Goal: Task Accomplishment & Management: Manage account settings

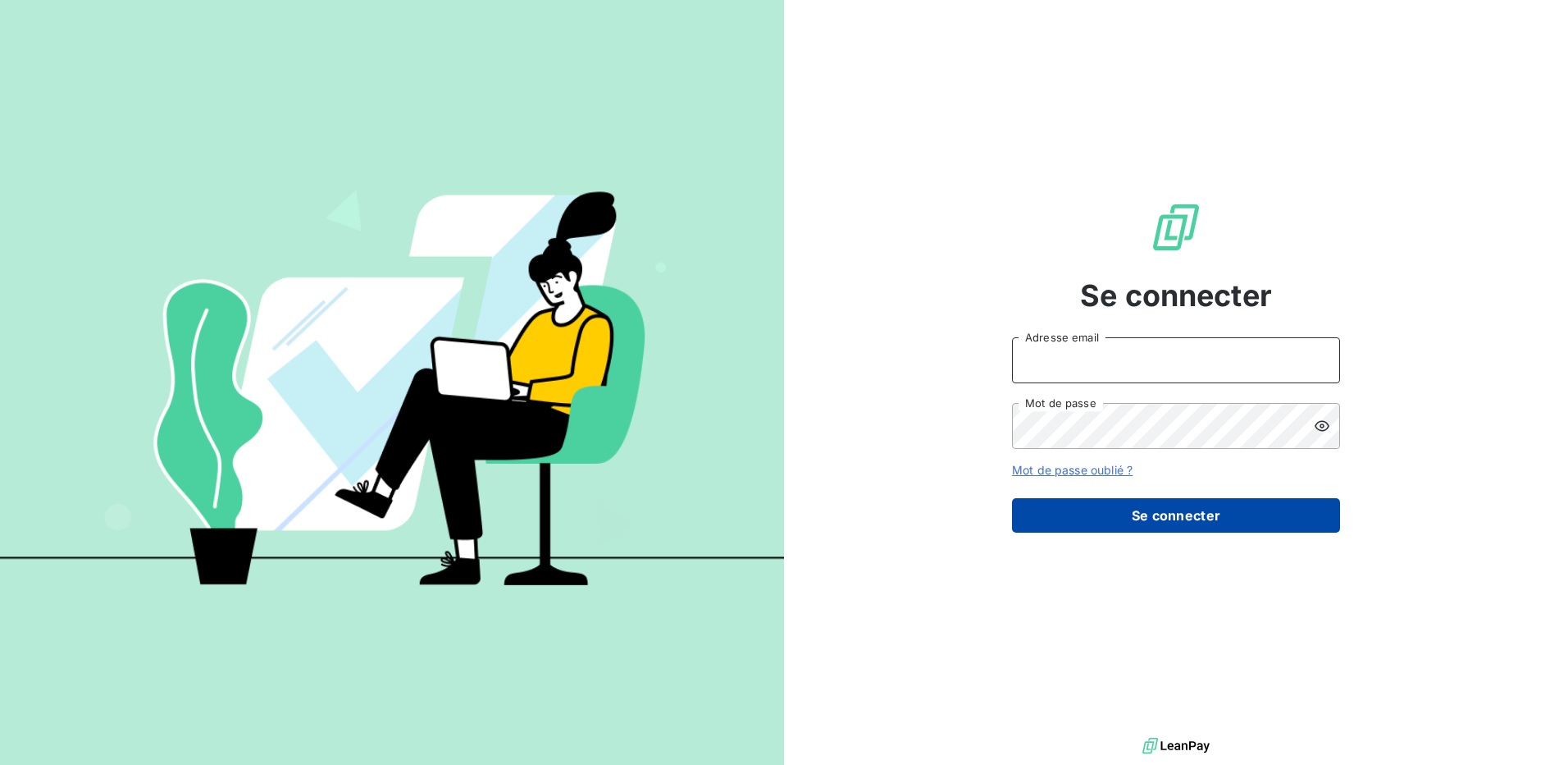
type input "[EMAIL_ADDRESS][DOMAIN_NAME]"
click at [1146, 517] on button "Se connecter" at bounding box center [1176, 514] width 328 height 34
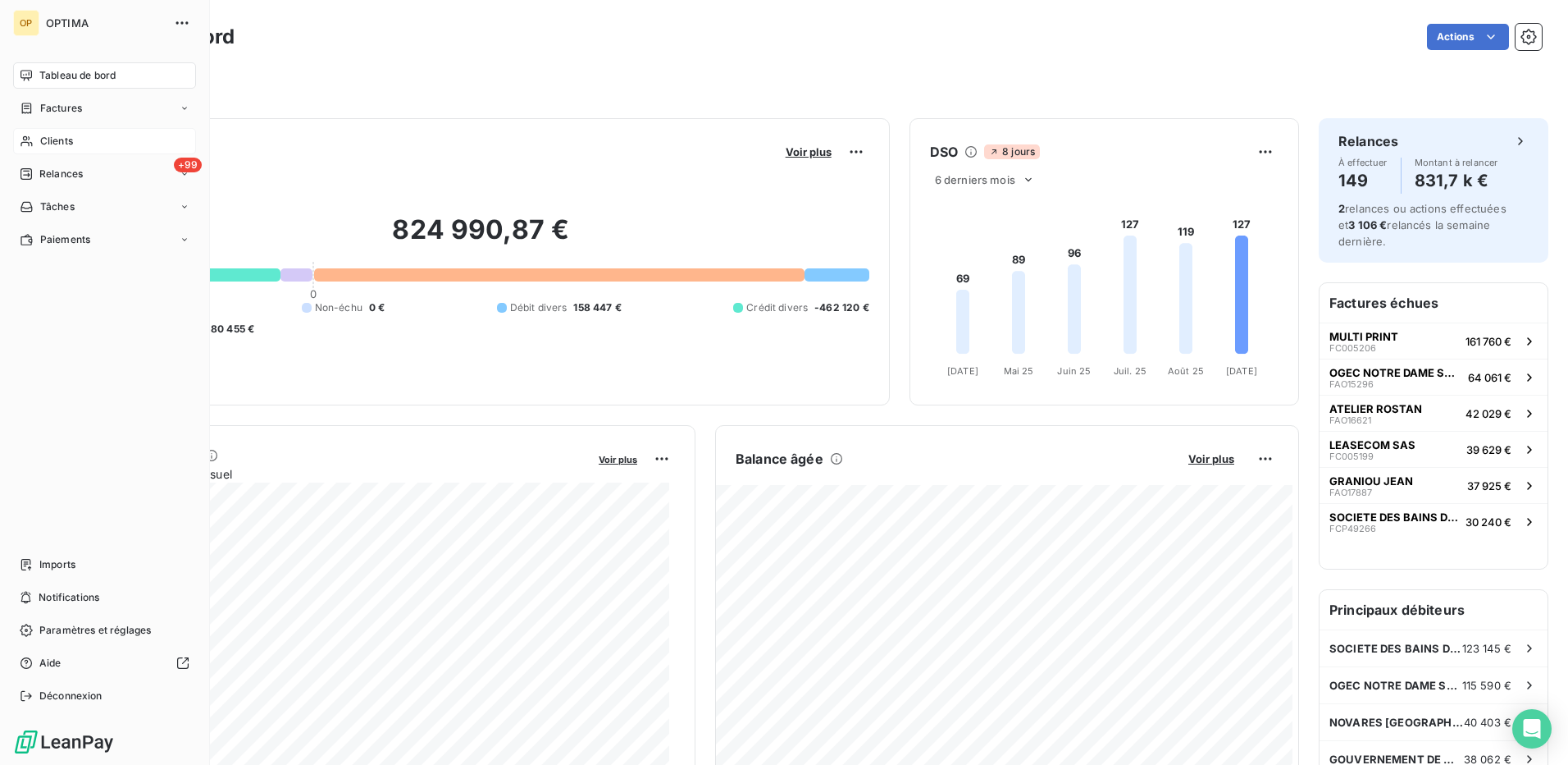
click at [60, 140] on span "Clients" at bounding box center [56, 141] width 33 height 15
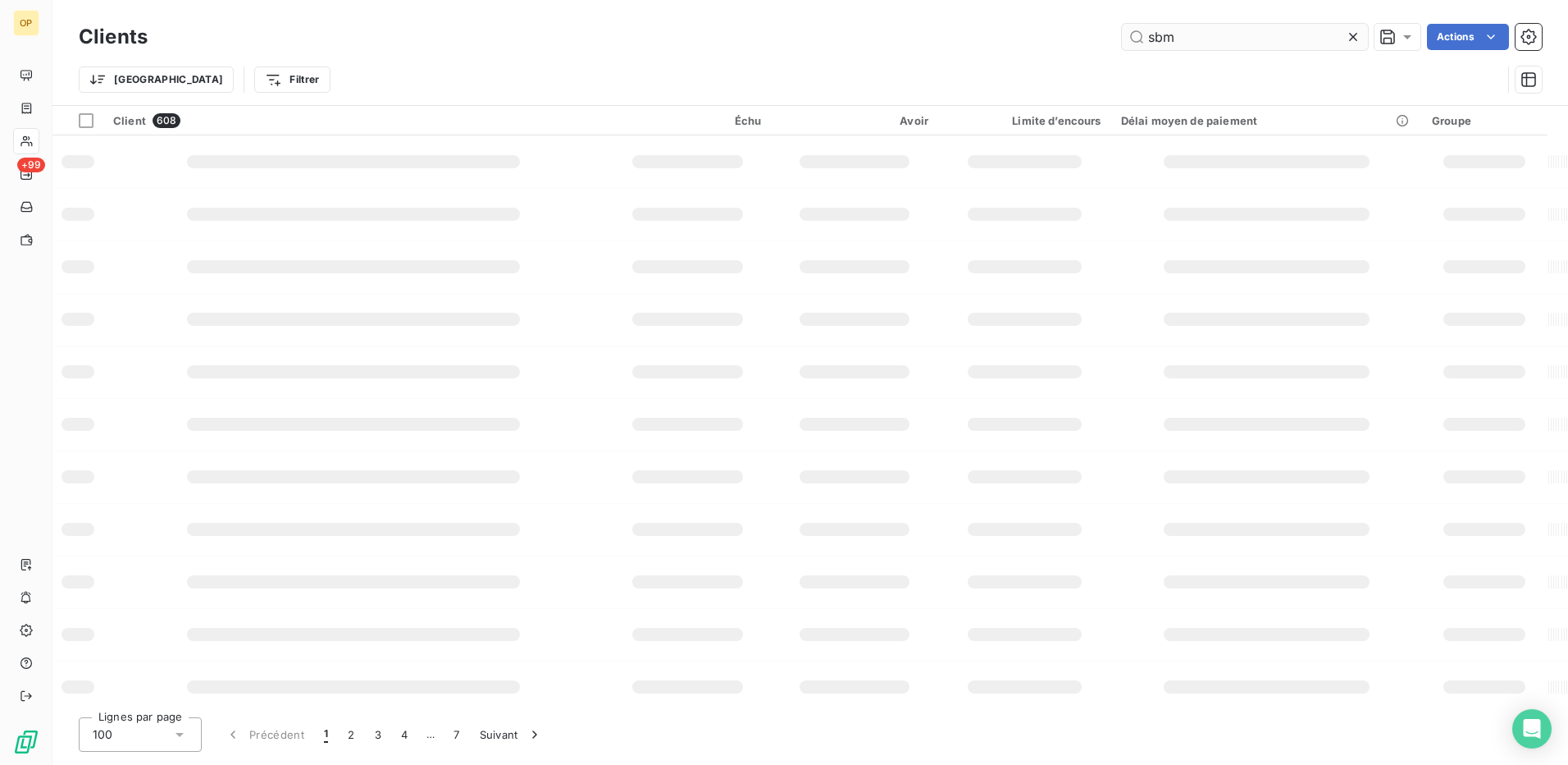
type input "sbm"
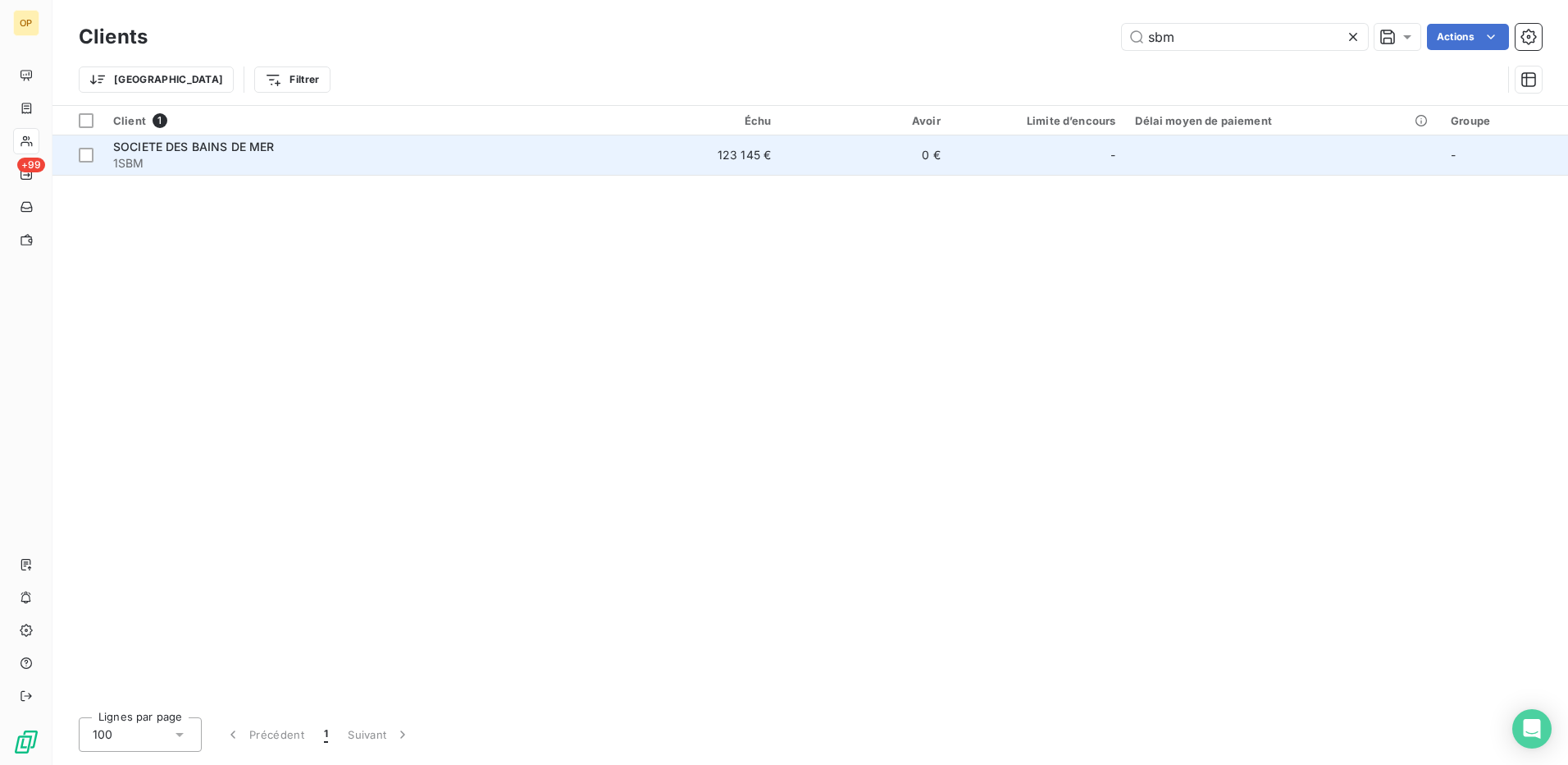
click at [630, 154] on td "123 145 €" at bounding box center [697, 154] width 169 height 40
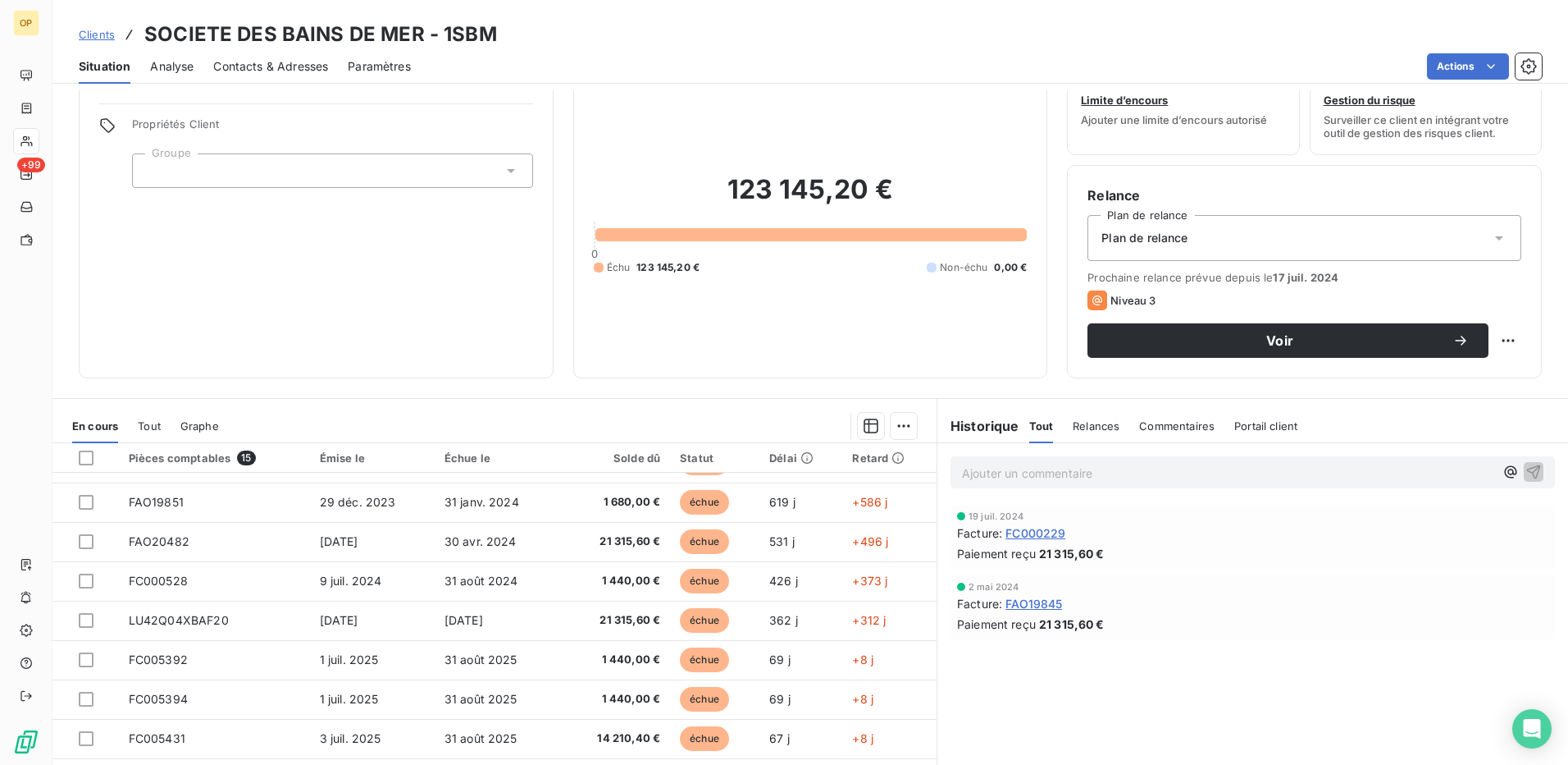
scroll to position [94, 0]
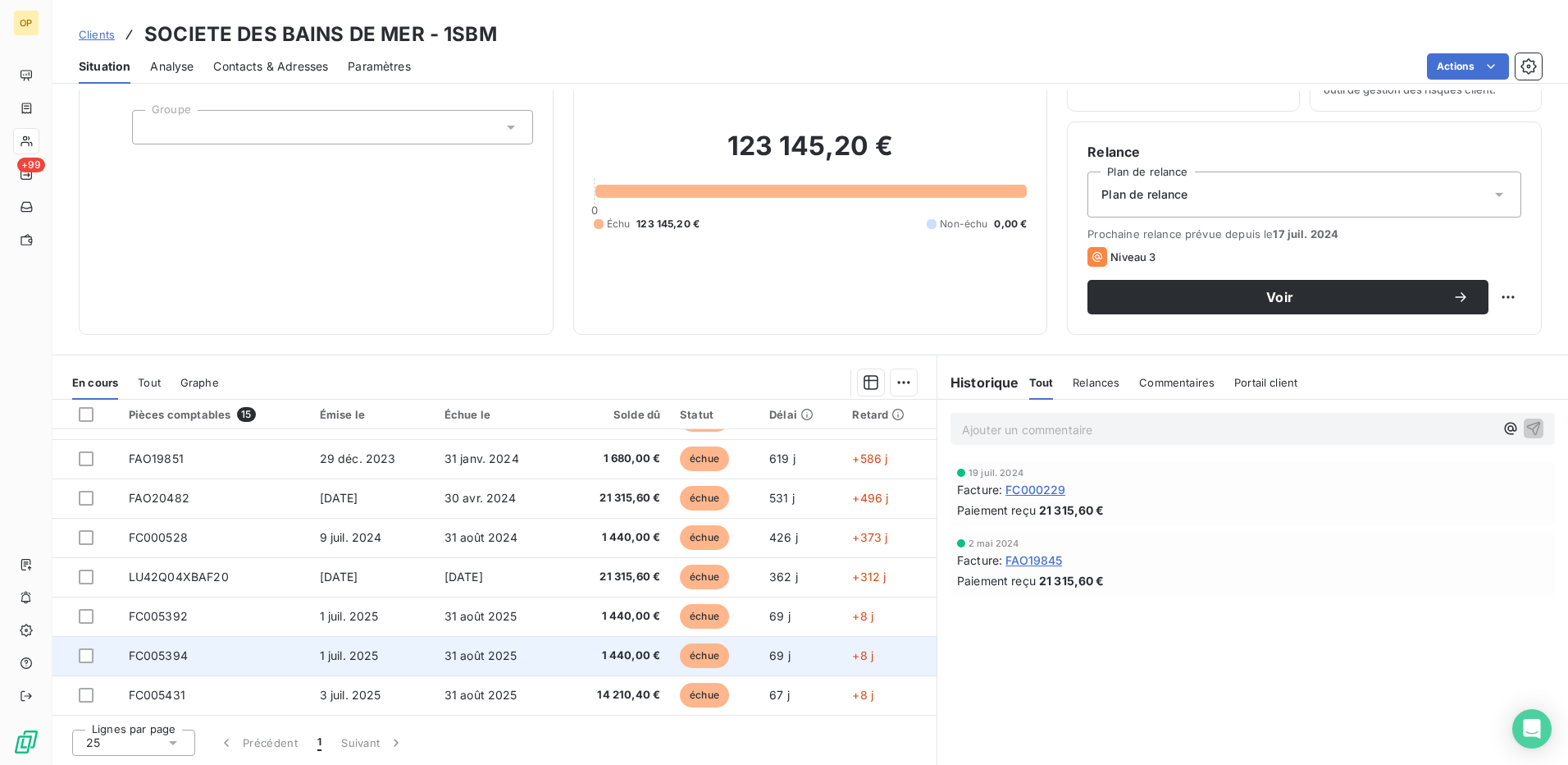
click at [607, 650] on span "1 440,00 €" at bounding box center [614, 656] width 93 height 17
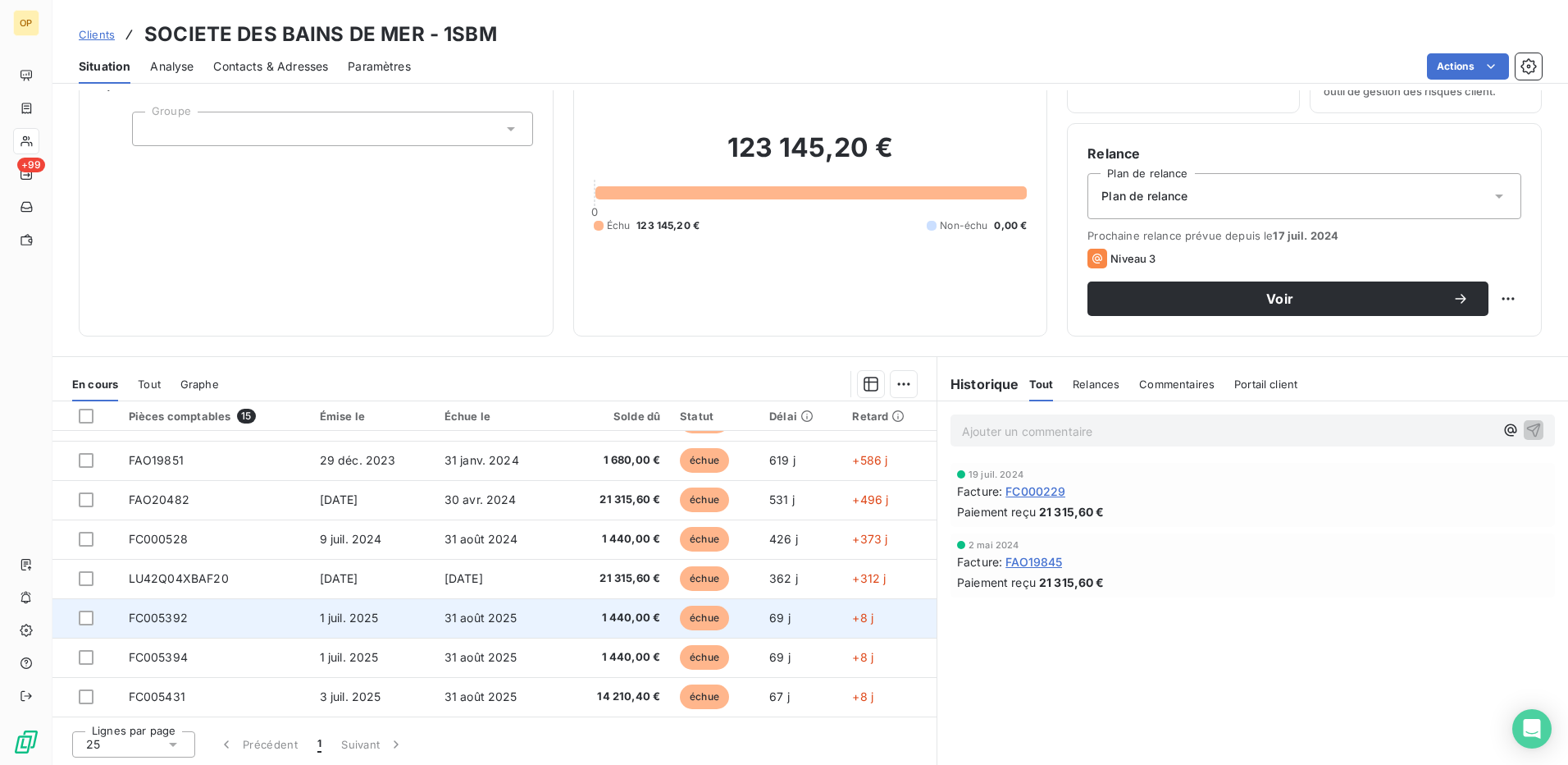
scroll to position [94, 0]
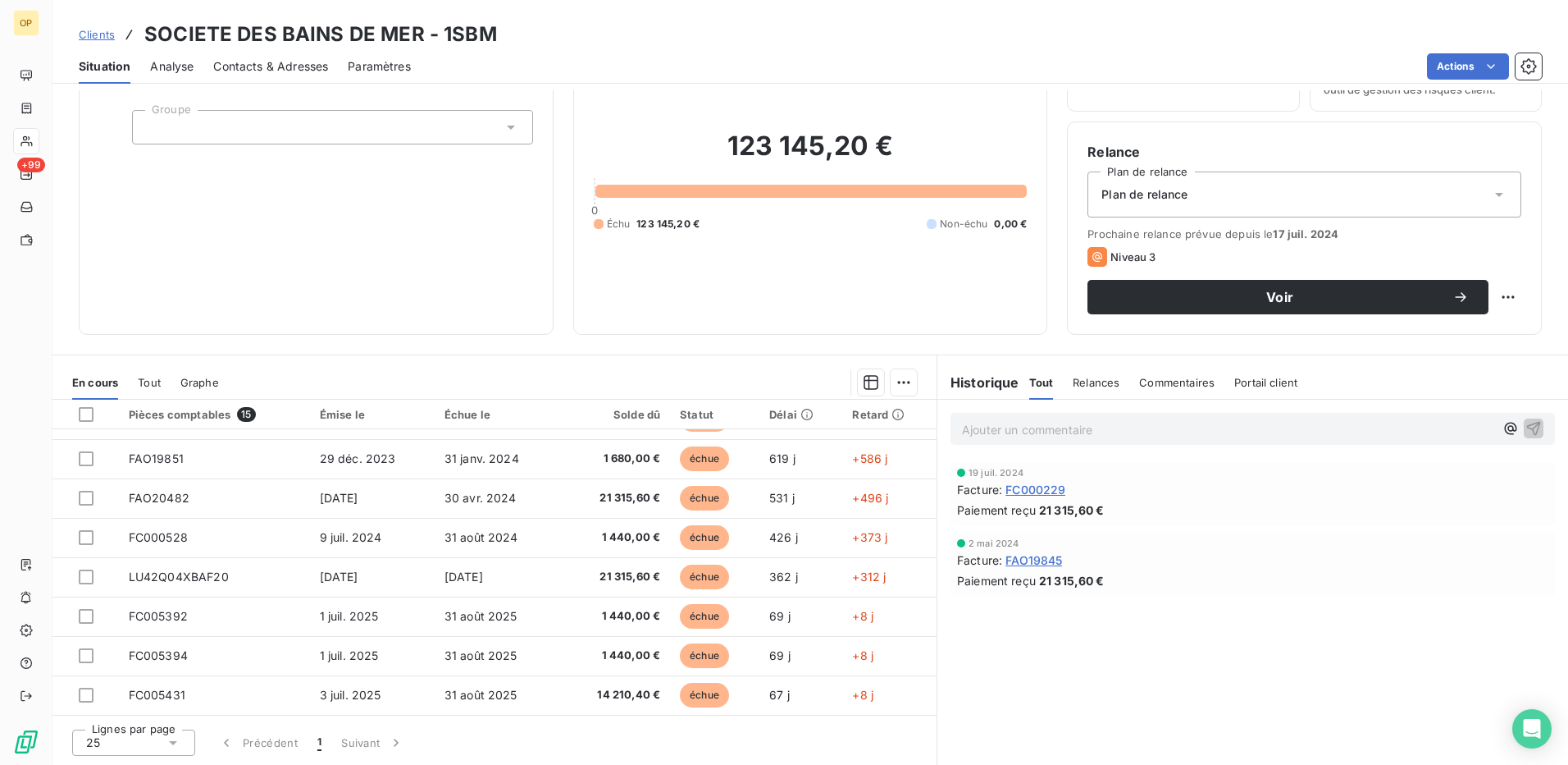
click at [1257, 374] on div "Portail client" at bounding box center [1266, 382] width 63 height 34
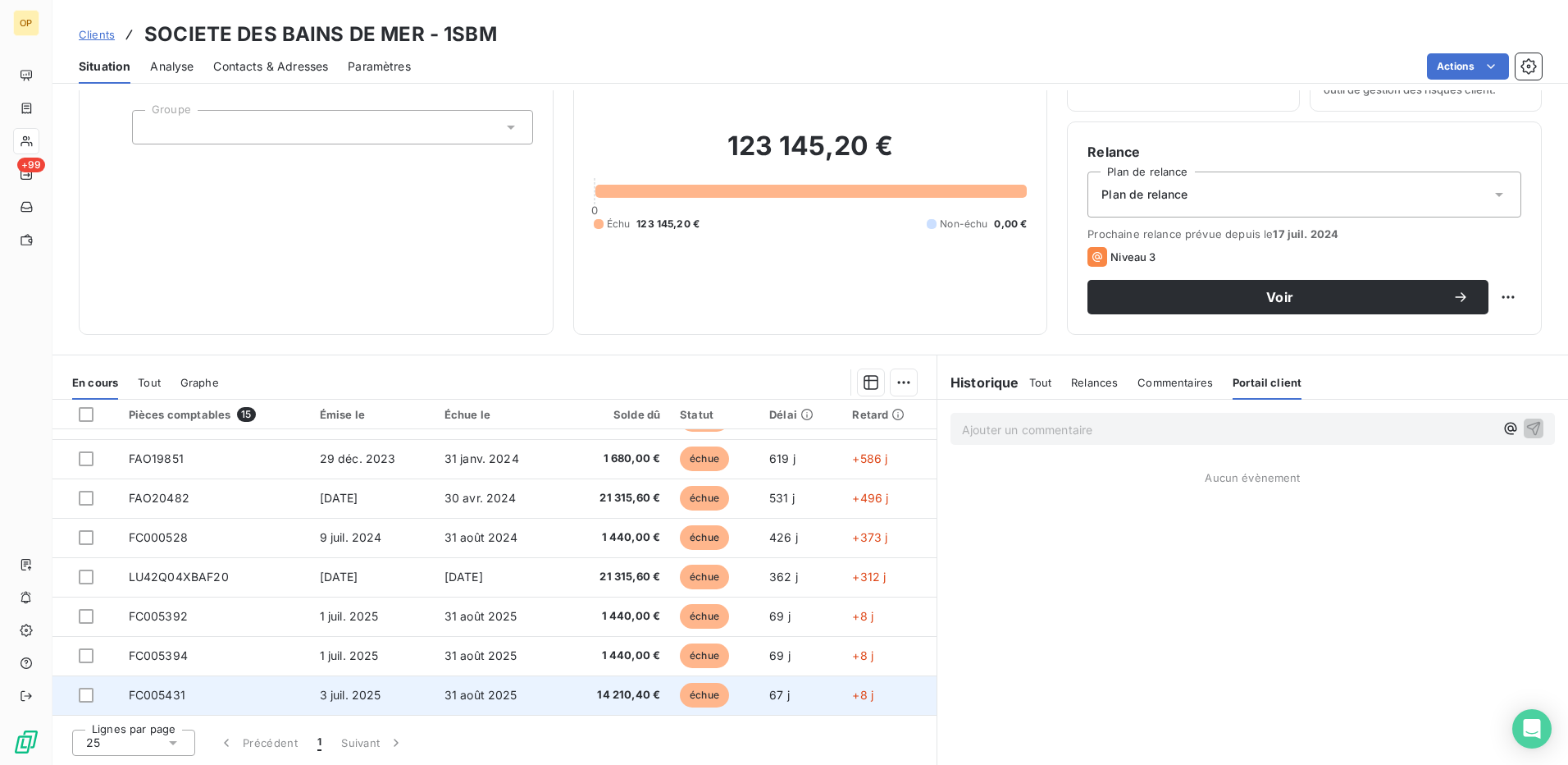
click at [596, 690] on span "14 210,40 €" at bounding box center [614, 694] width 93 height 17
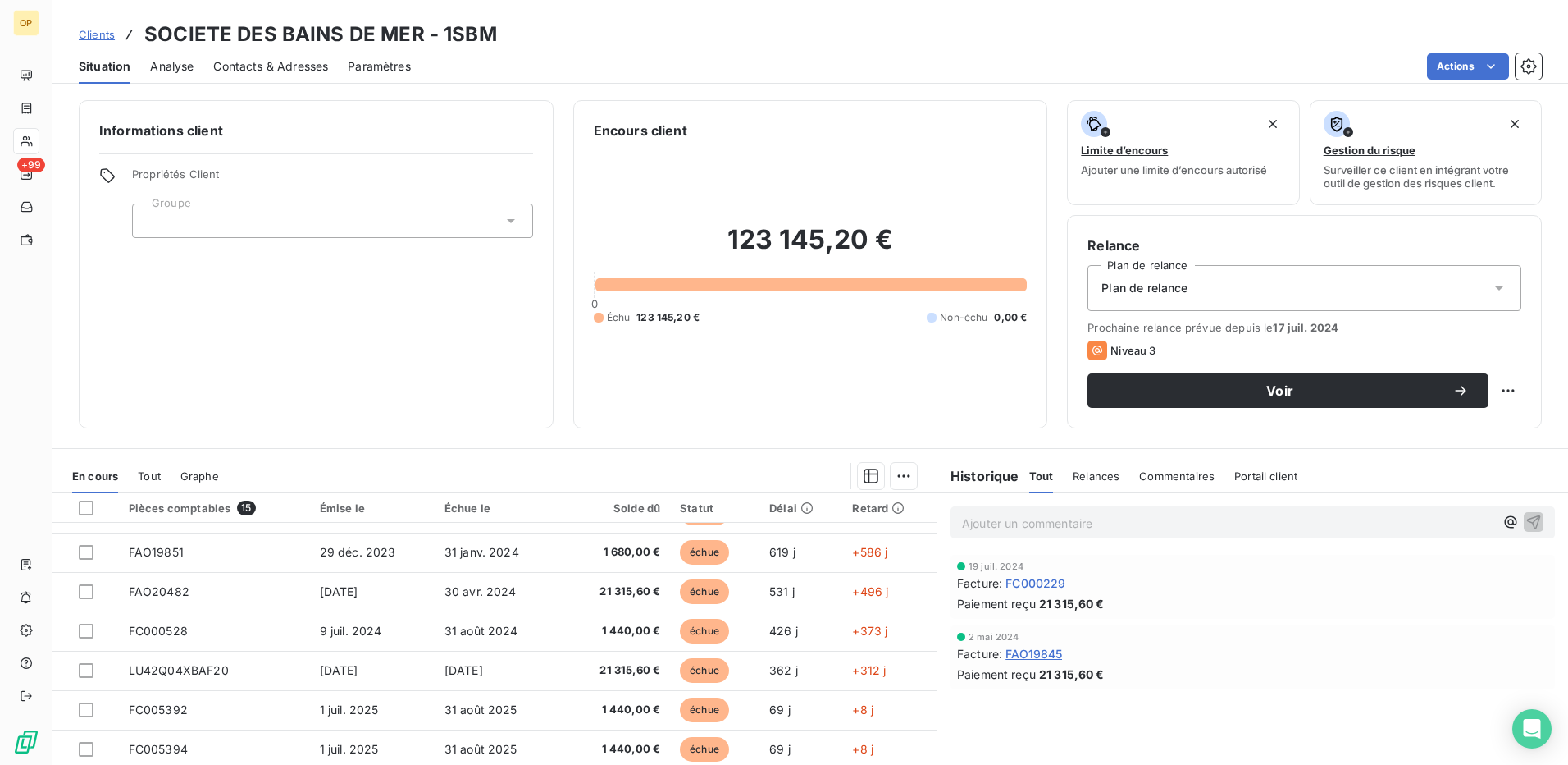
scroll to position [94, 0]
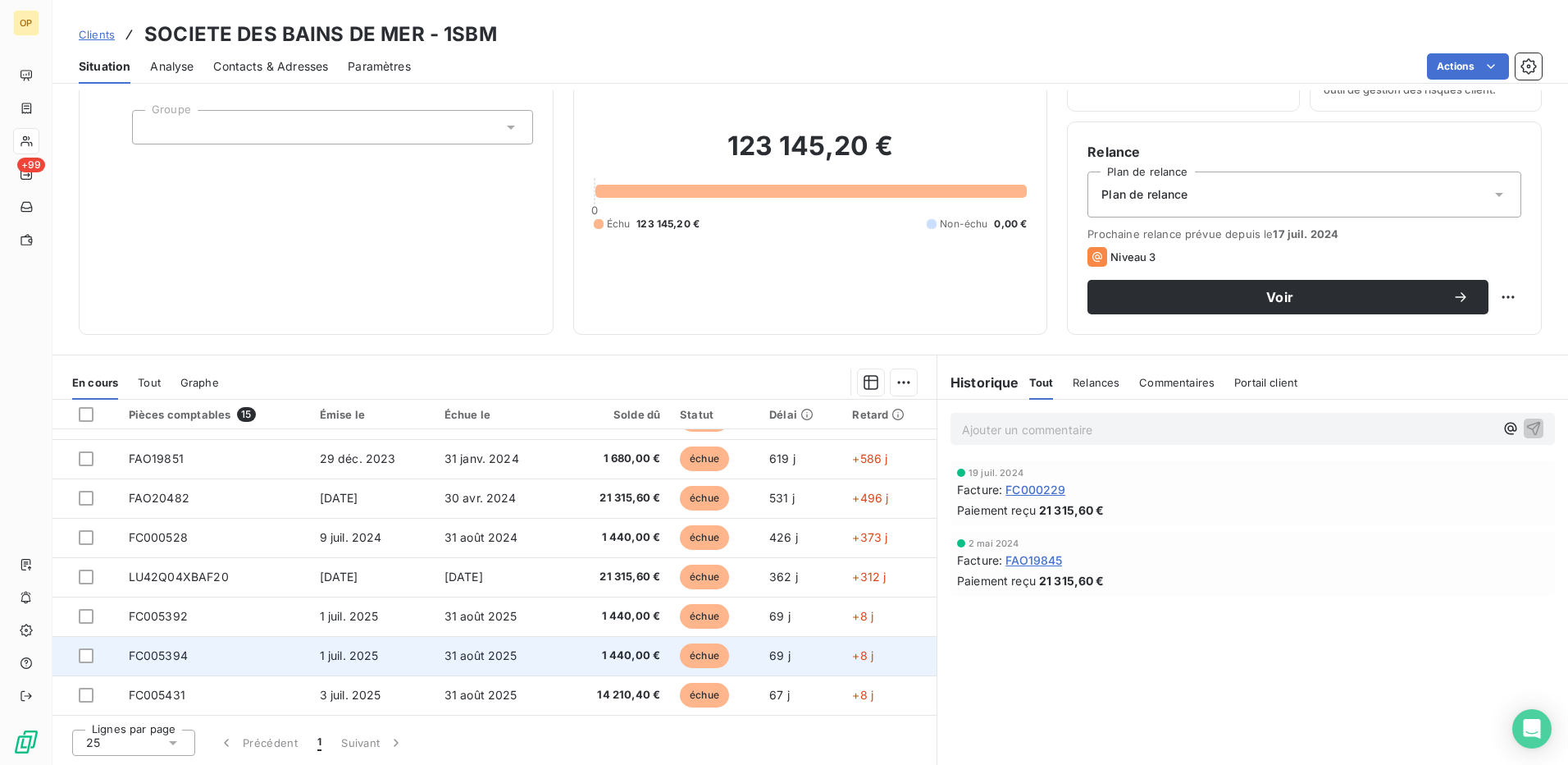
click at [619, 649] on span "1 440,00 €" at bounding box center [614, 656] width 93 height 17
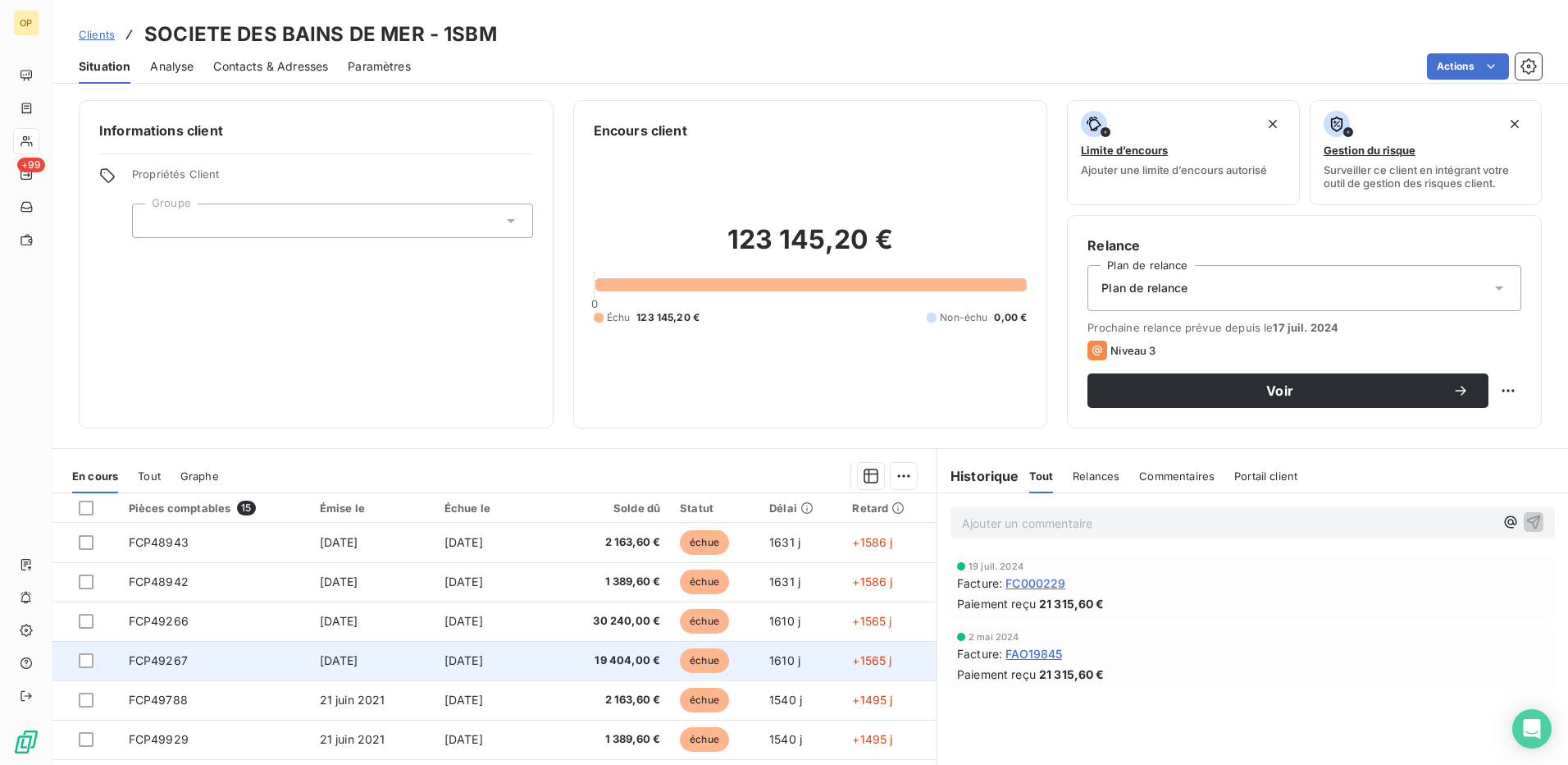
scroll to position [305, 0]
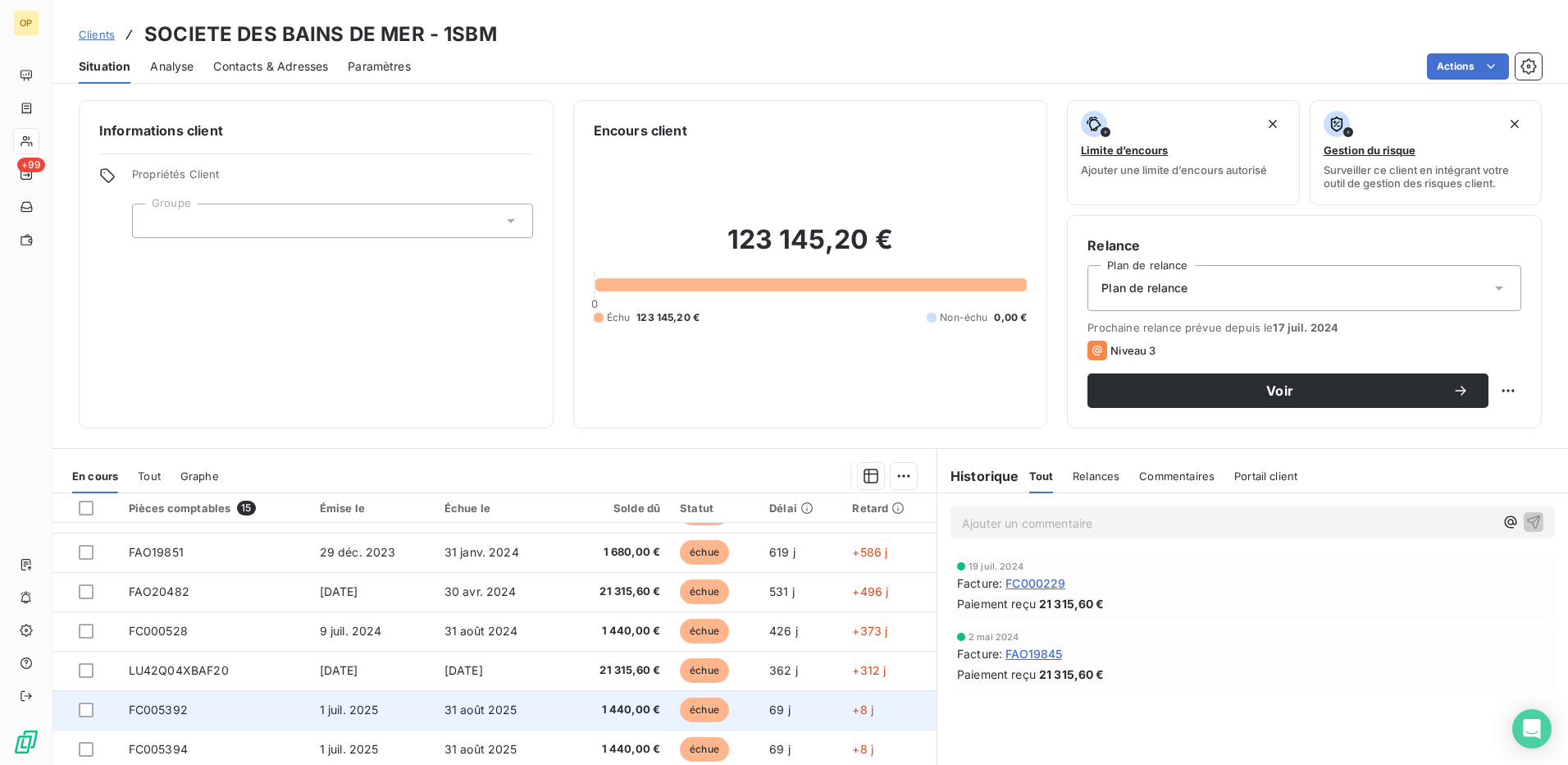
click at [603, 711] on span "1 440,00 €" at bounding box center [614, 709] width 93 height 17
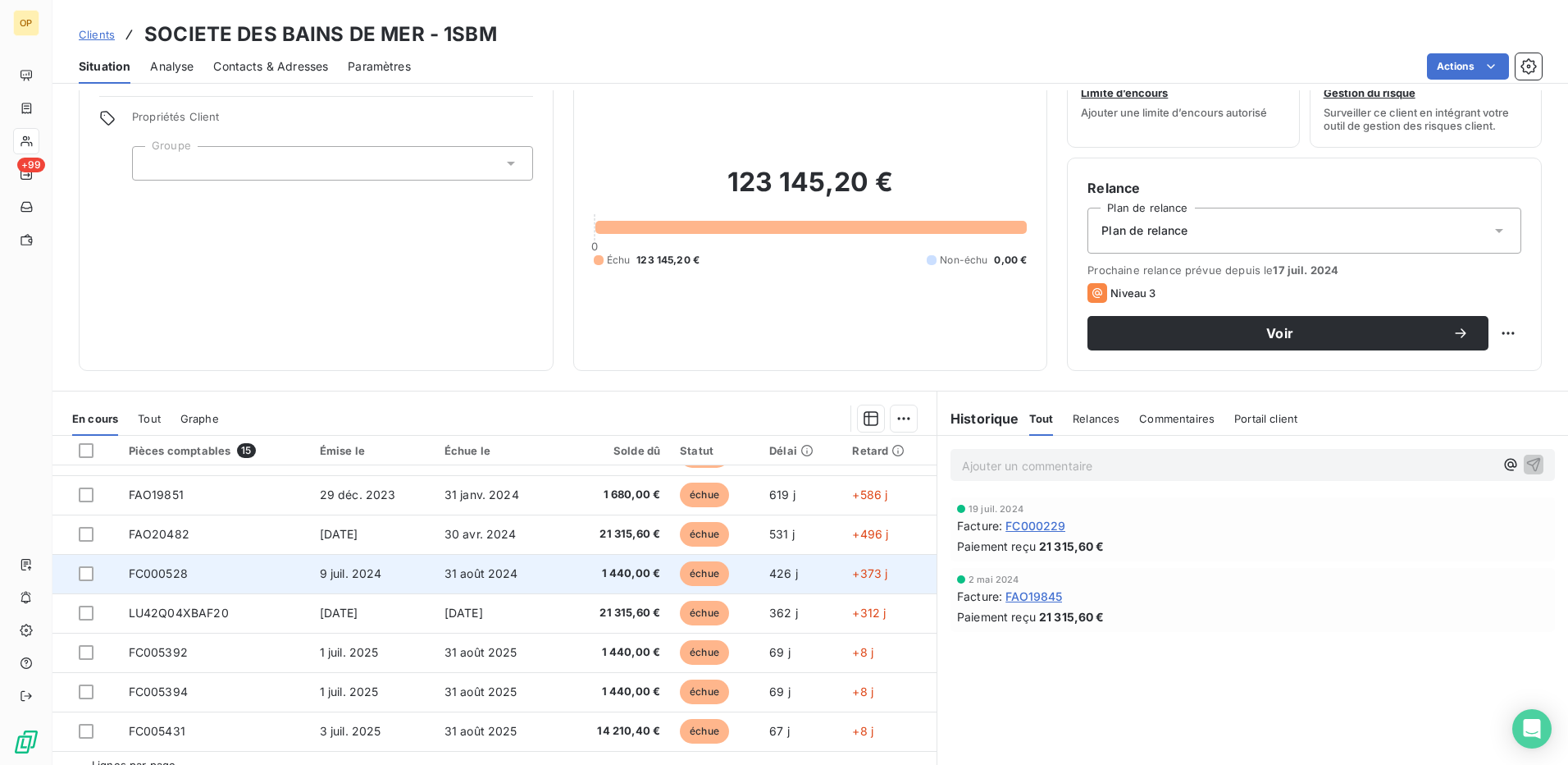
scroll to position [94, 0]
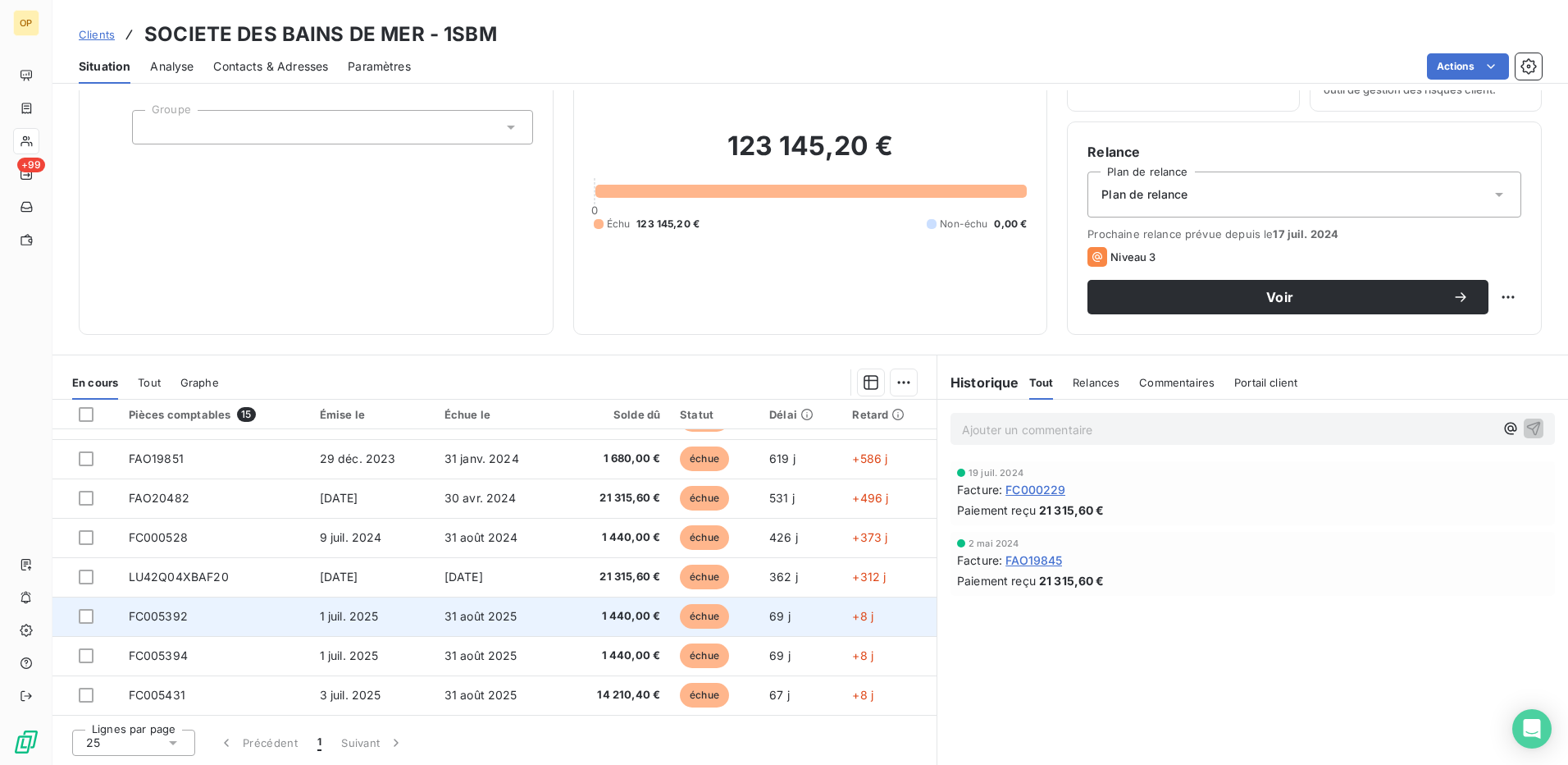
click at [614, 609] on span "1 440,00 €" at bounding box center [614, 616] width 93 height 17
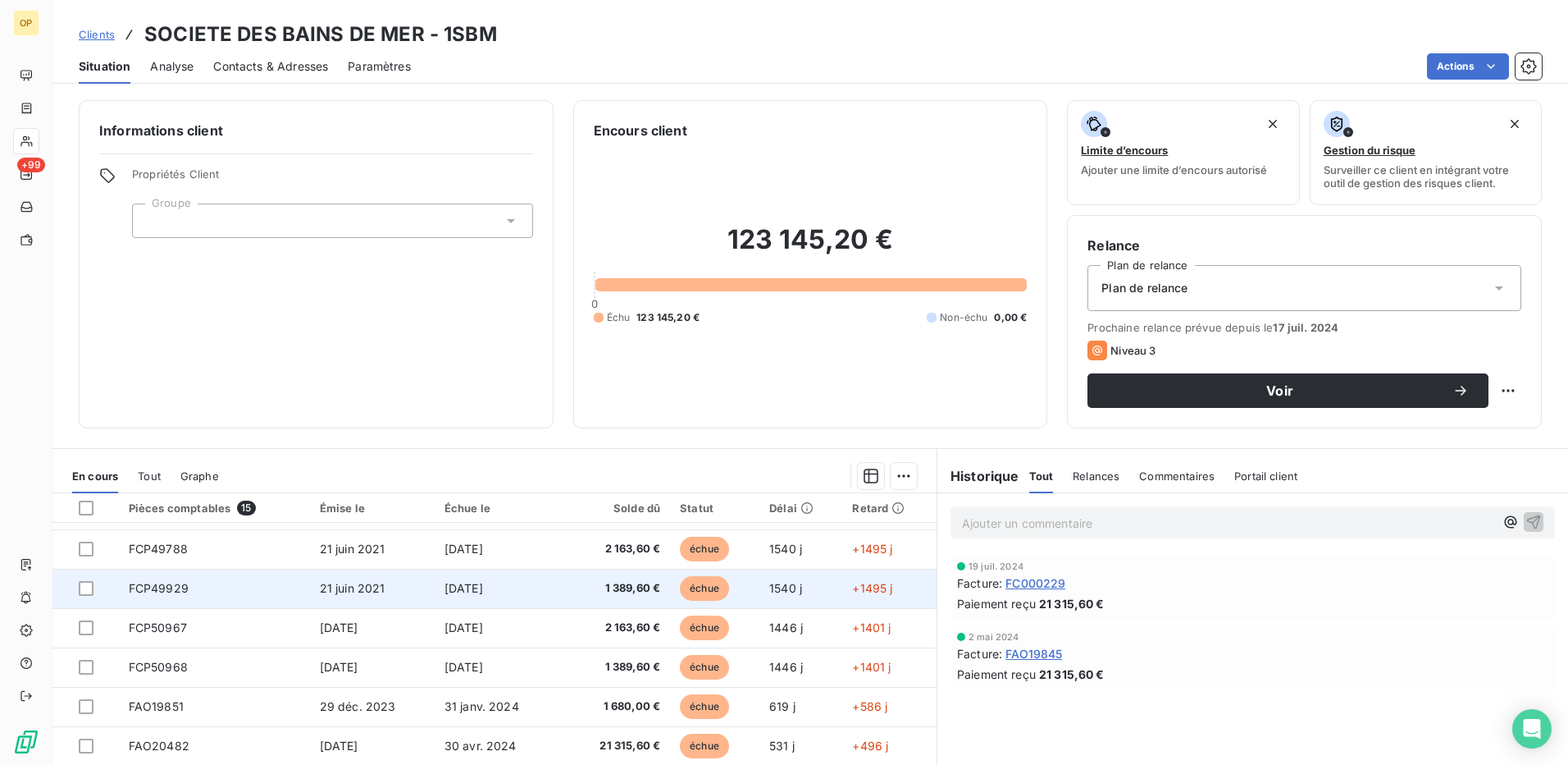
scroll to position [305, 0]
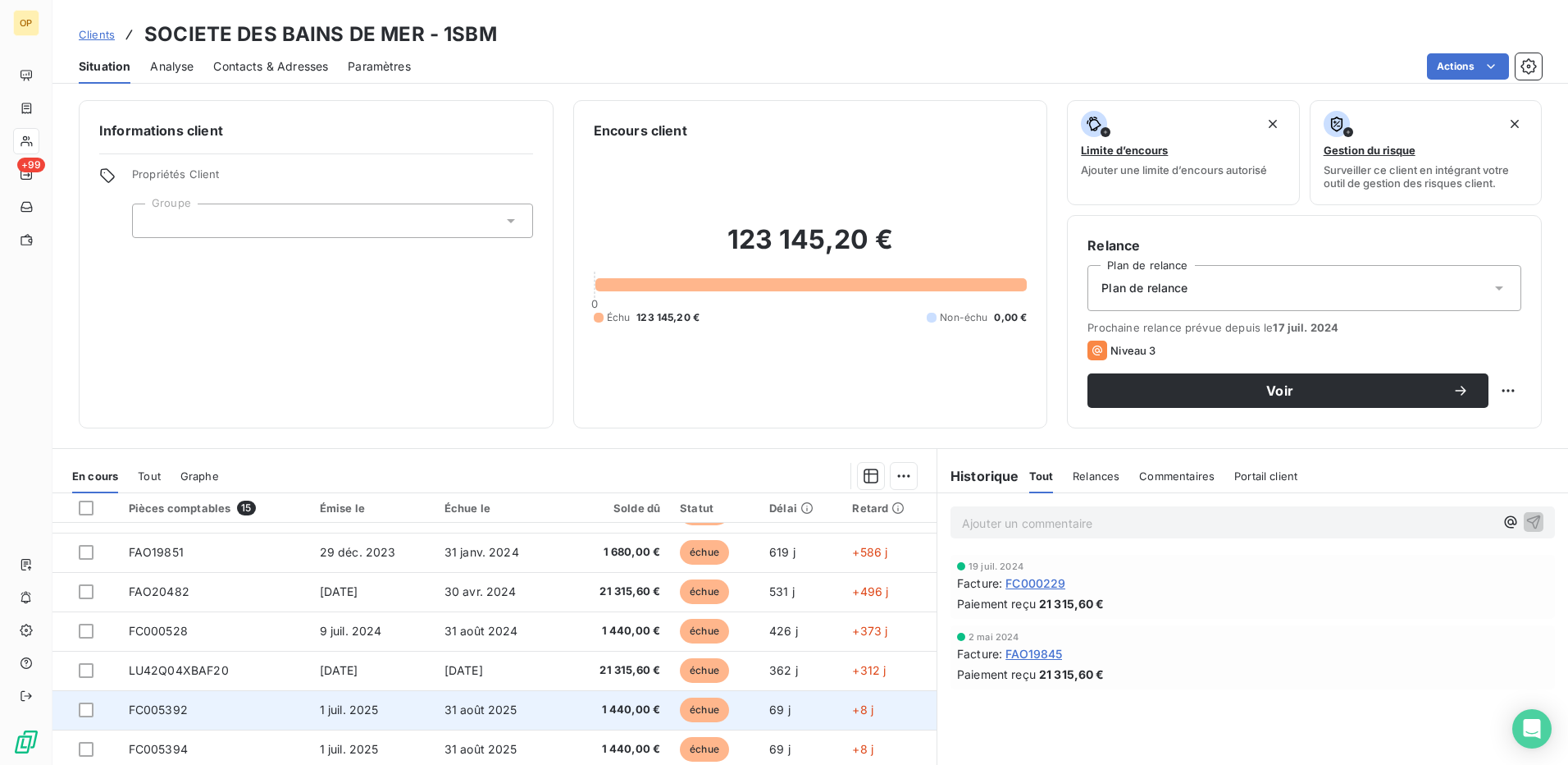
click at [611, 711] on span "1 440,00 €" at bounding box center [614, 709] width 93 height 17
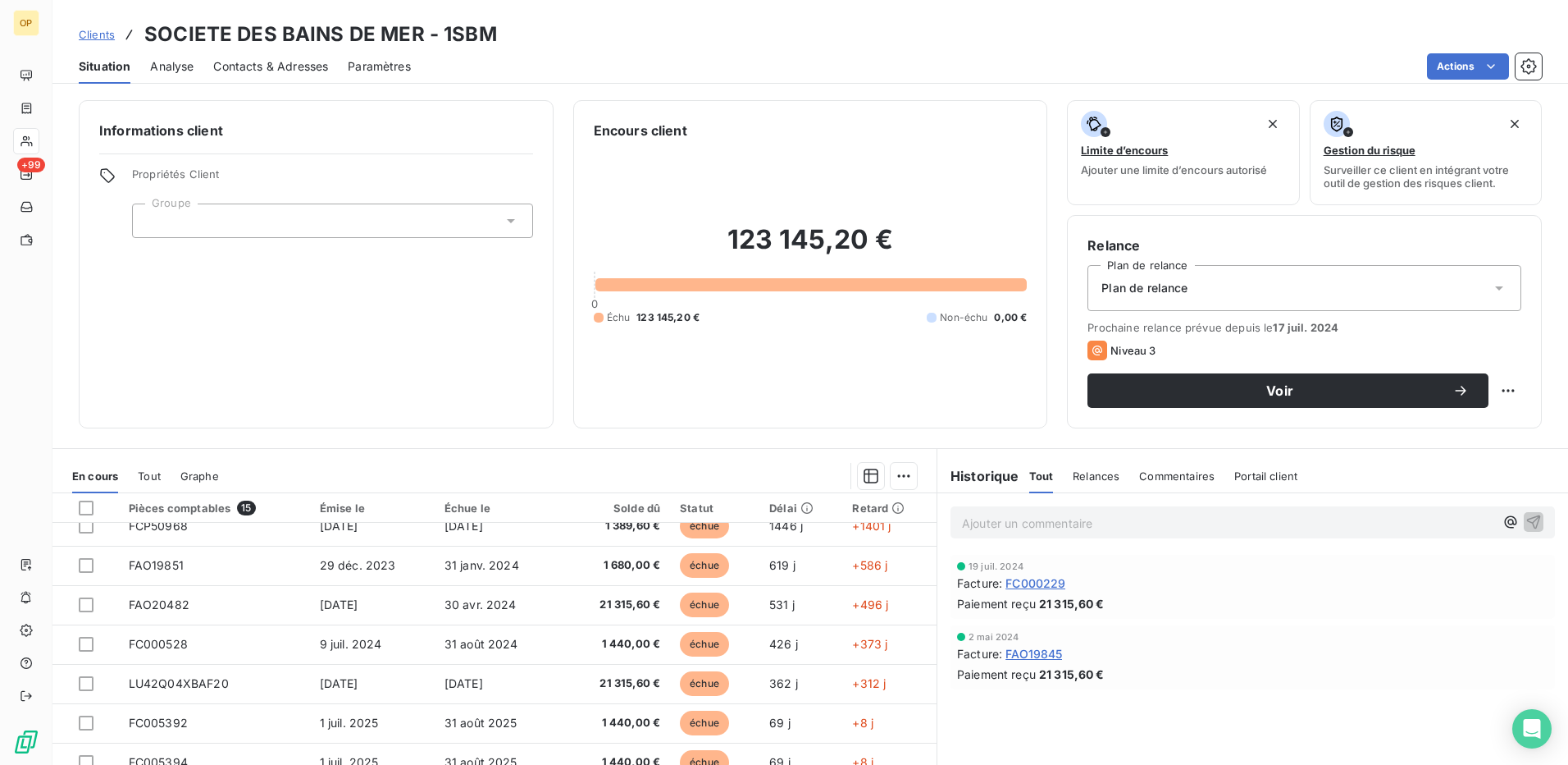
scroll to position [305, 0]
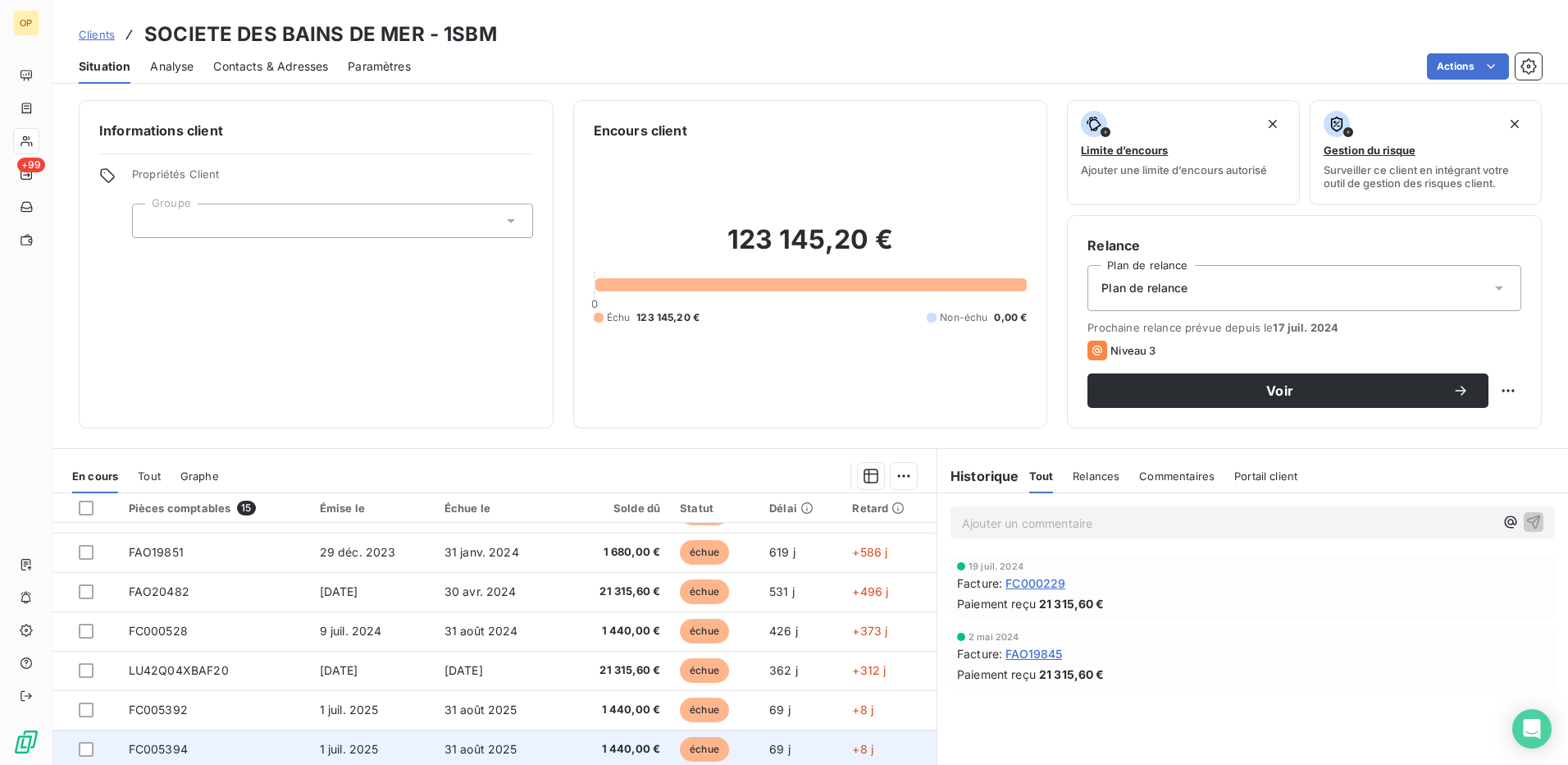
click at [557, 739] on td "1 440,00 €" at bounding box center [614, 749] width 113 height 40
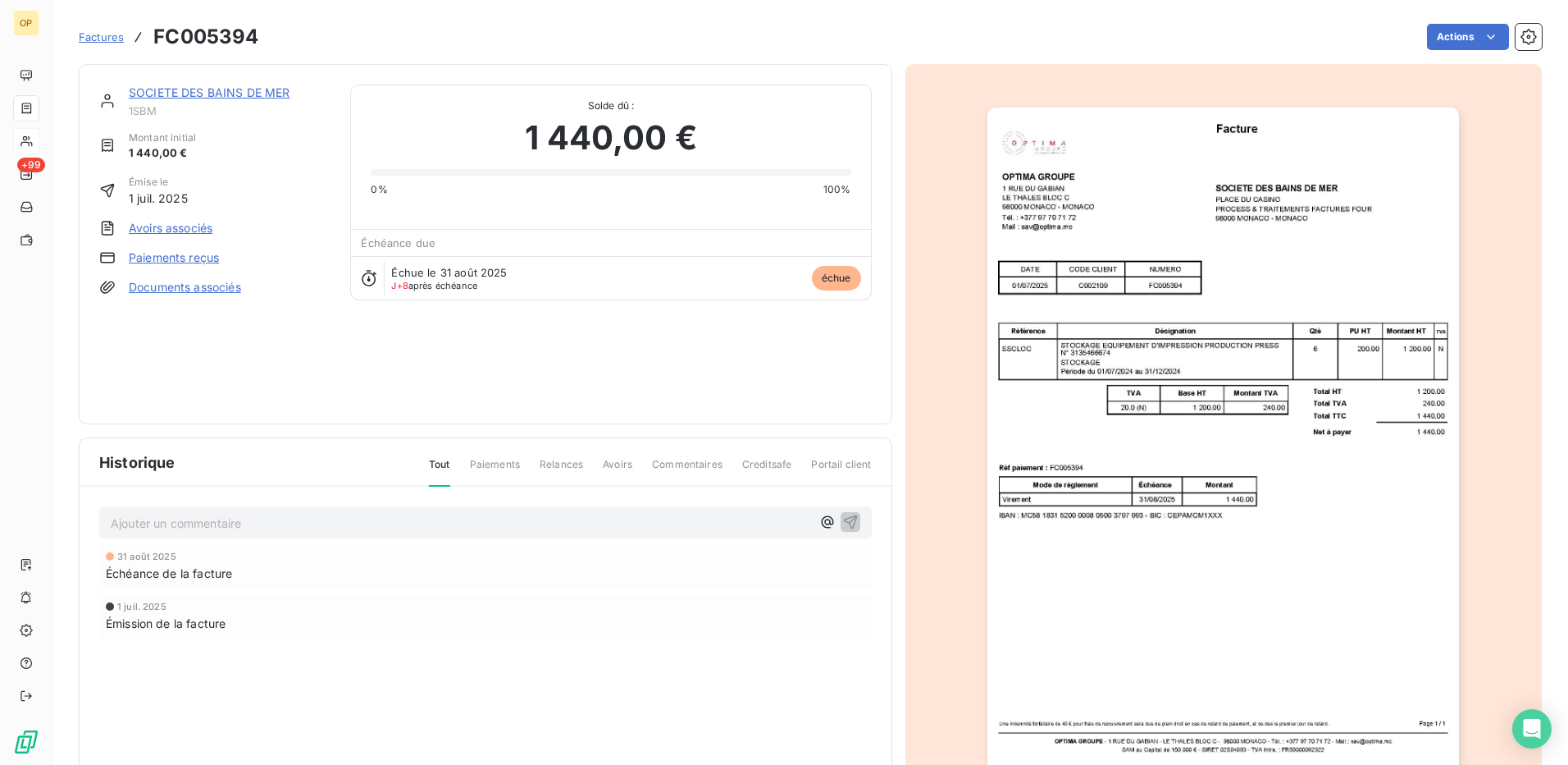
click at [1125, 444] on img "button" at bounding box center [1223, 441] width 472 height 668
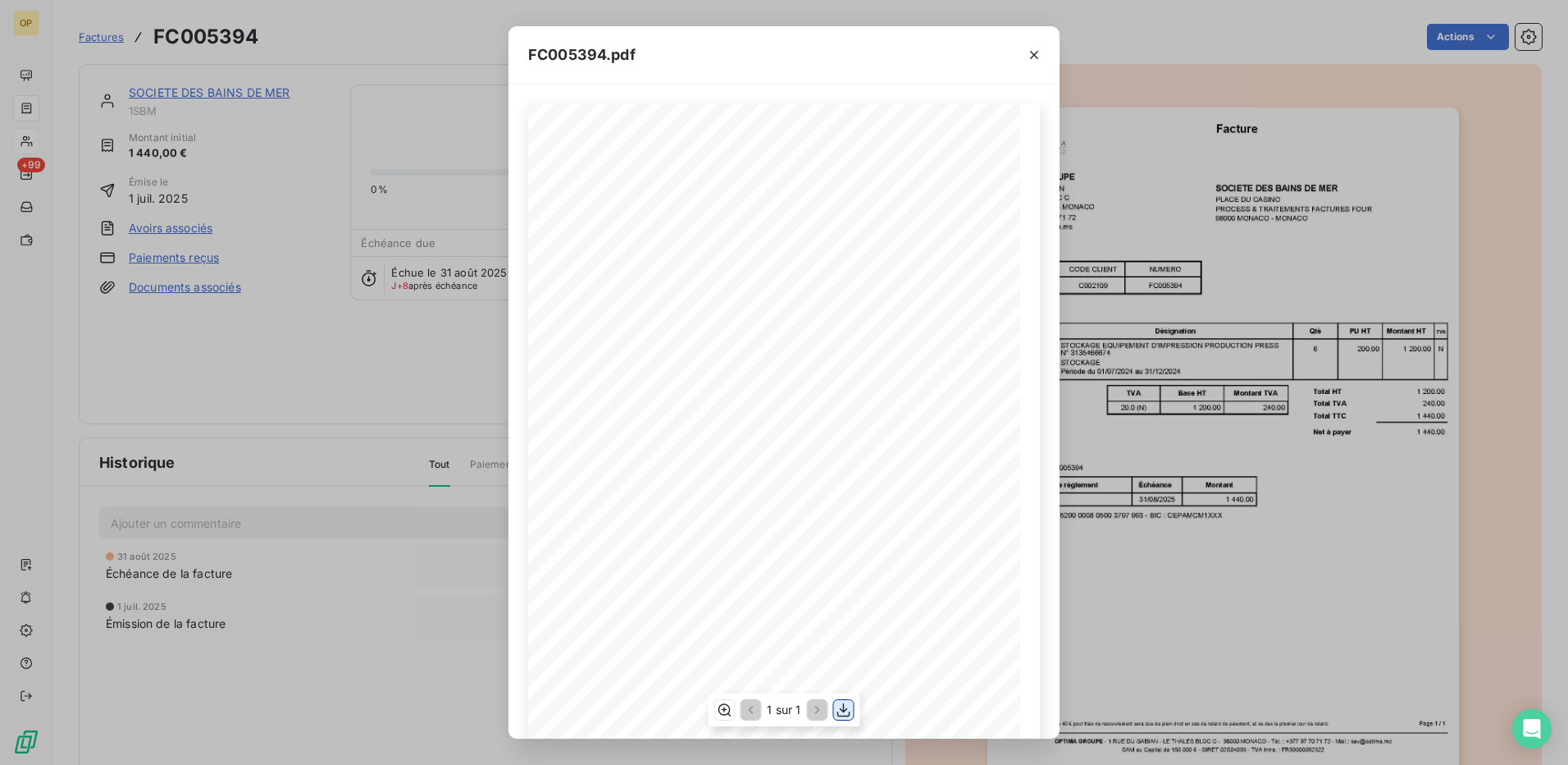
click at [840, 708] on icon "button" at bounding box center [843, 709] width 17 height 17
click at [1028, 47] on icon "button" at bounding box center [1034, 55] width 17 height 17
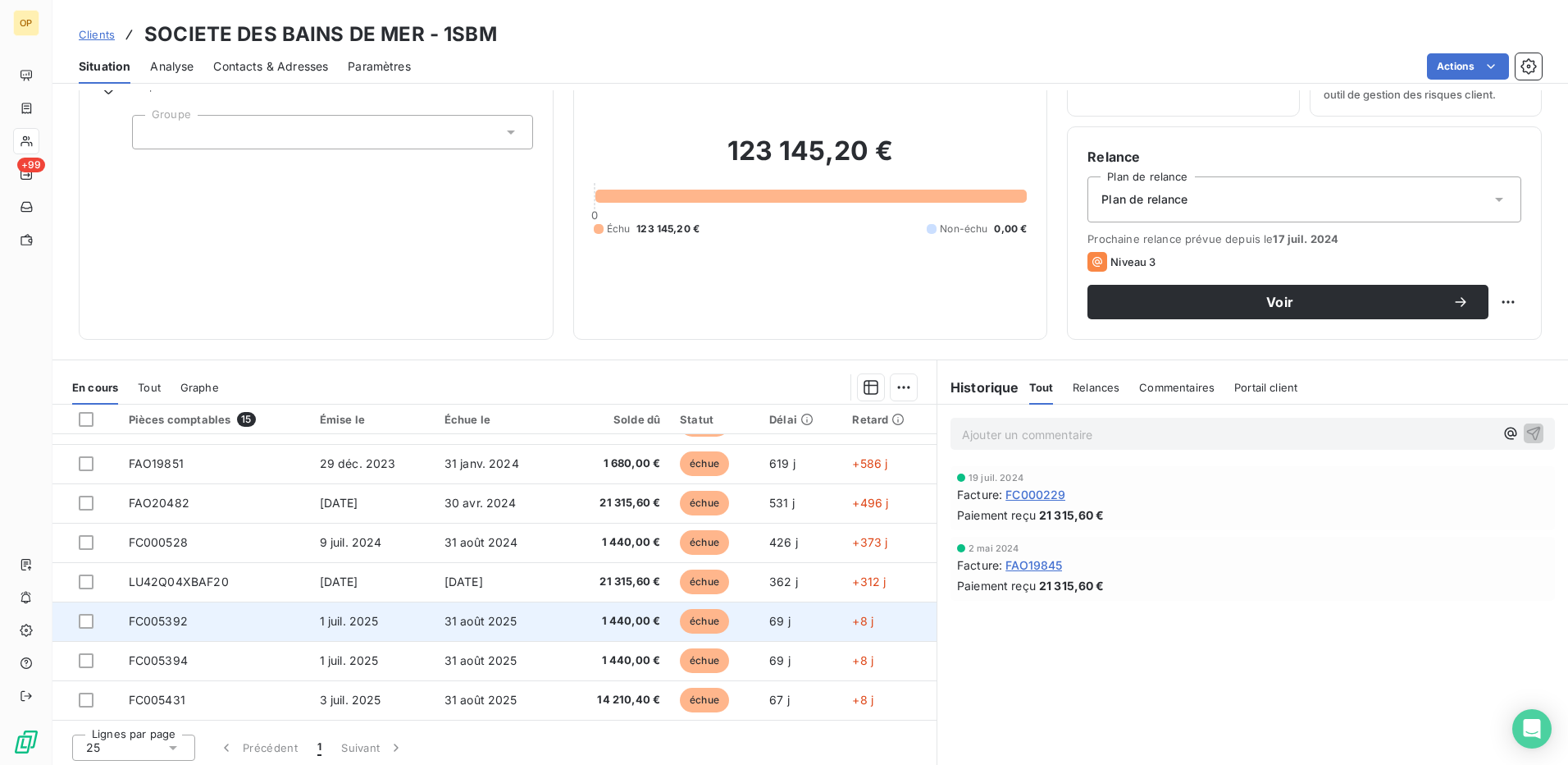
scroll to position [94, 0]
